Goal: Register for event/course

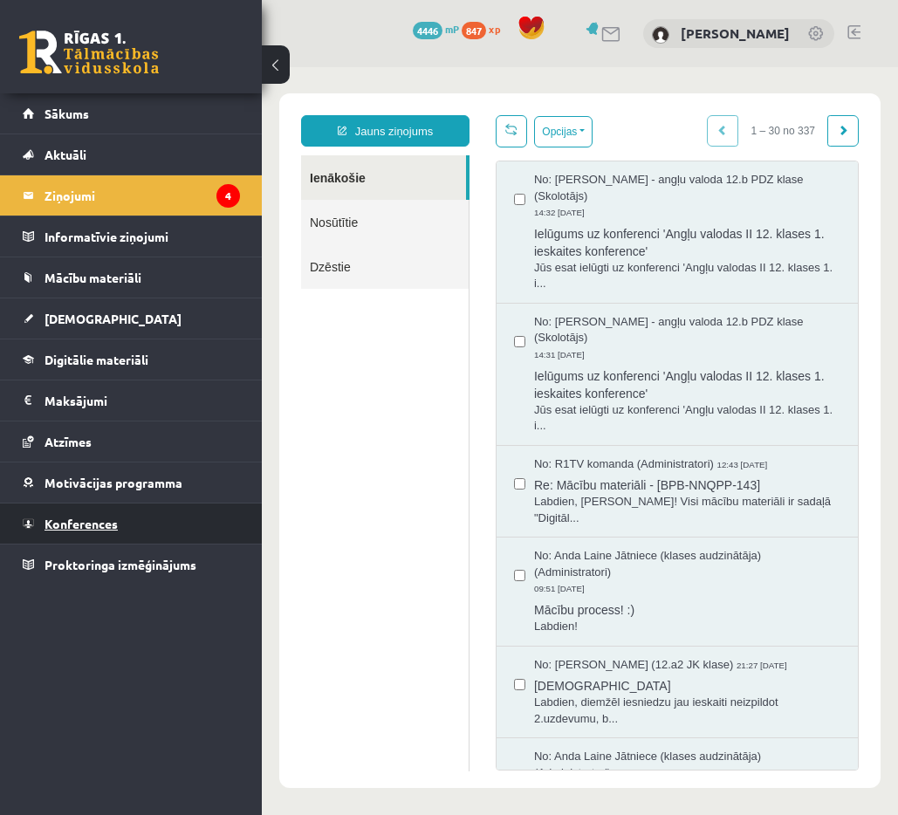
click at [164, 517] on link "Konferences" at bounding box center [131, 523] width 217 height 40
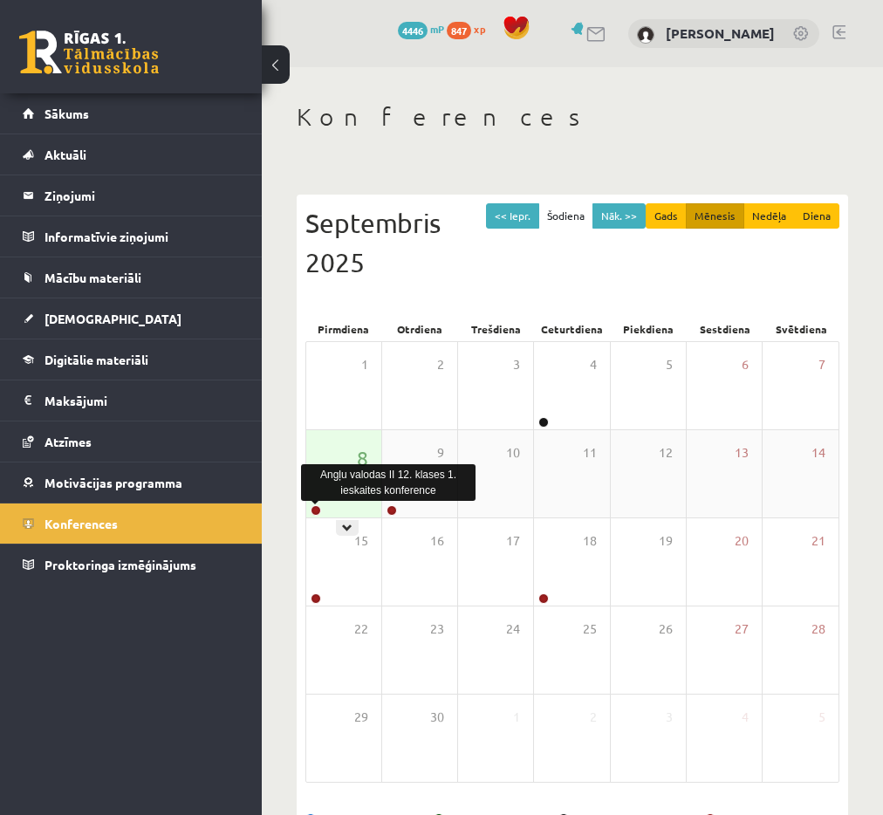
click at [312, 506] on link at bounding box center [316, 510] width 10 height 10
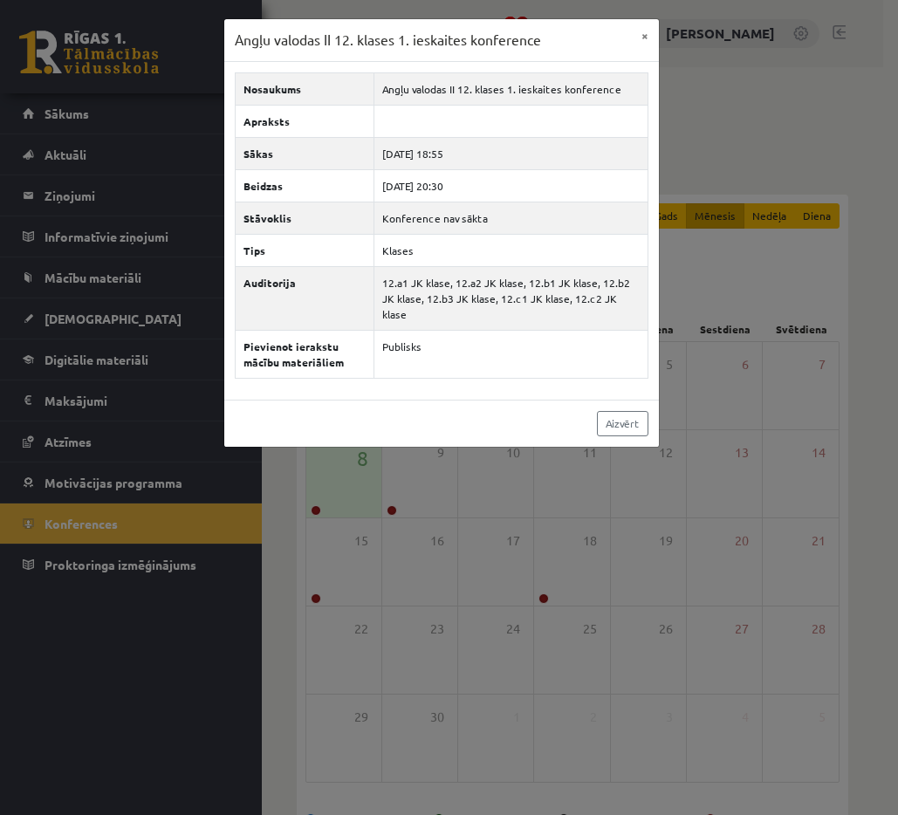
click at [817, 218] on div "Angļu valodas II 12. klases 1. ieskaites konference × Nosaukums Angļu valodas I…" at bounding box center [449, 407] width 898 height 815
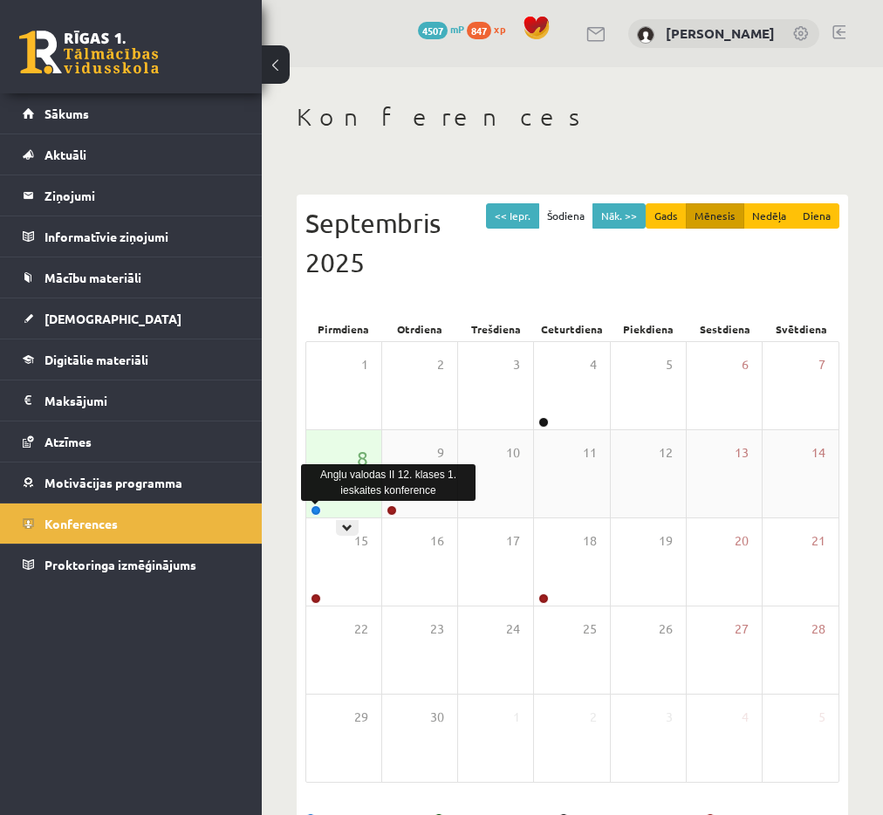
click at [318, 510] on link at bounding box center [316, 510] width 10 height 10
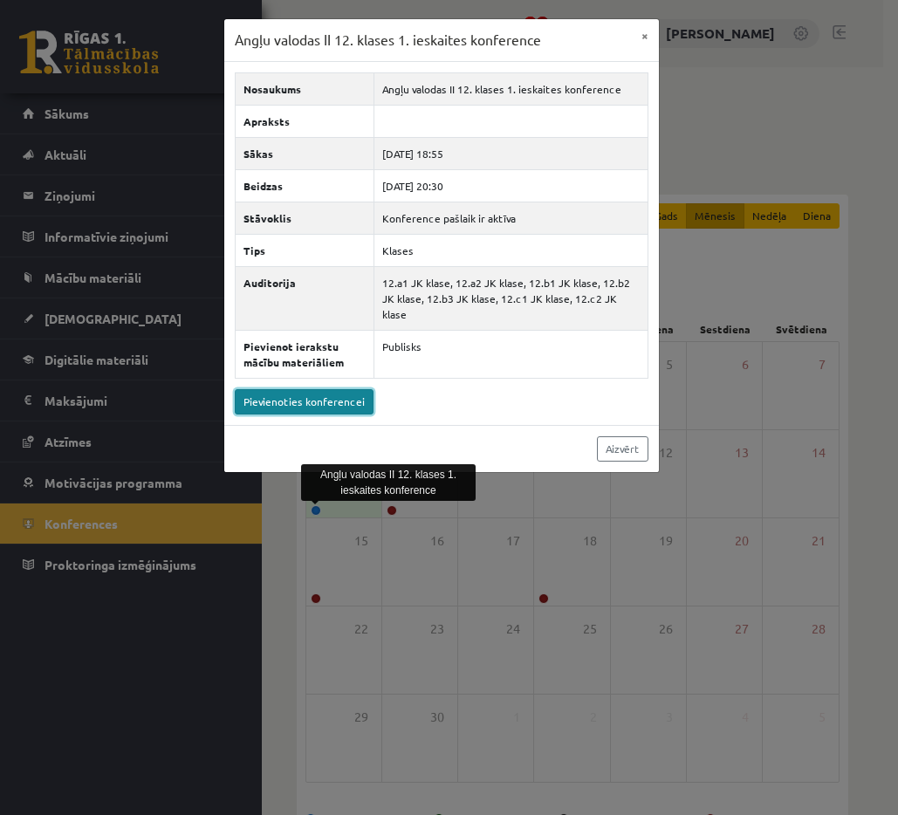
click at [325, 389] on link "Pievienoties konferencei" at bounding box center [304, 401] width 139 height 25
